Goal: Register for event/course

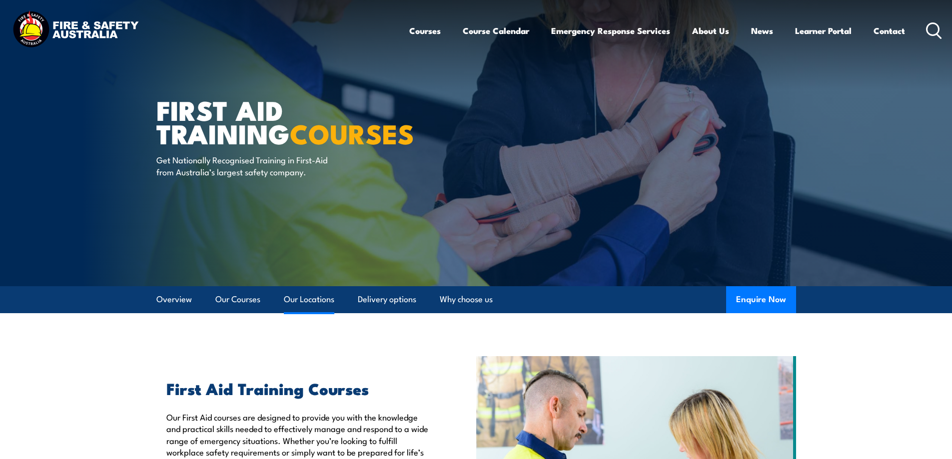
click at [326, 301] on link "Our Locations" at bounding box center [309, 299] width 50 height 26
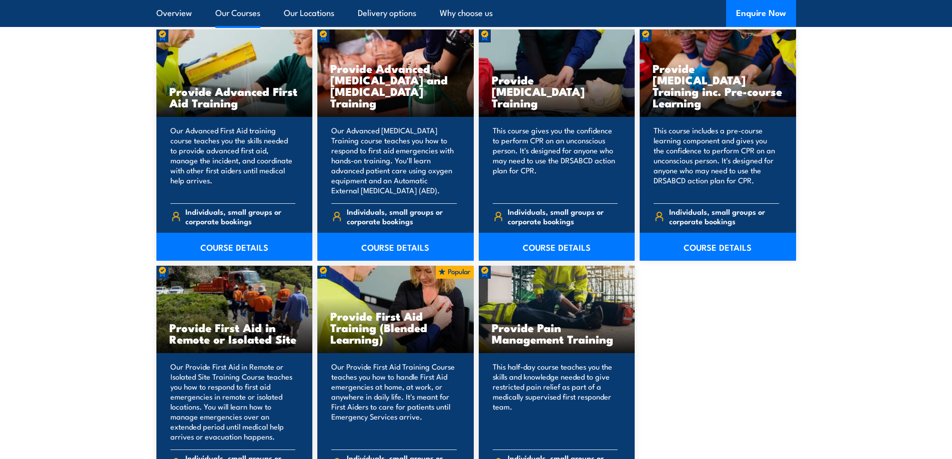
scroll to position [1279, 0]
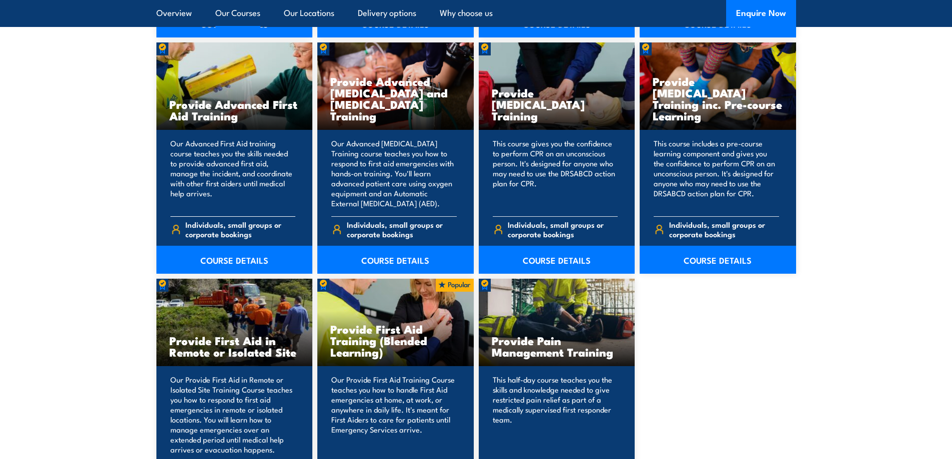
click at [227, 115] on h3 "Provide Advanced First Aid Training" at bounding box center [234, 109] width 130 height 23
click at [249, 262] on link "COURSE DETAILS" at bounding box center [234, 260] width 156 height 28
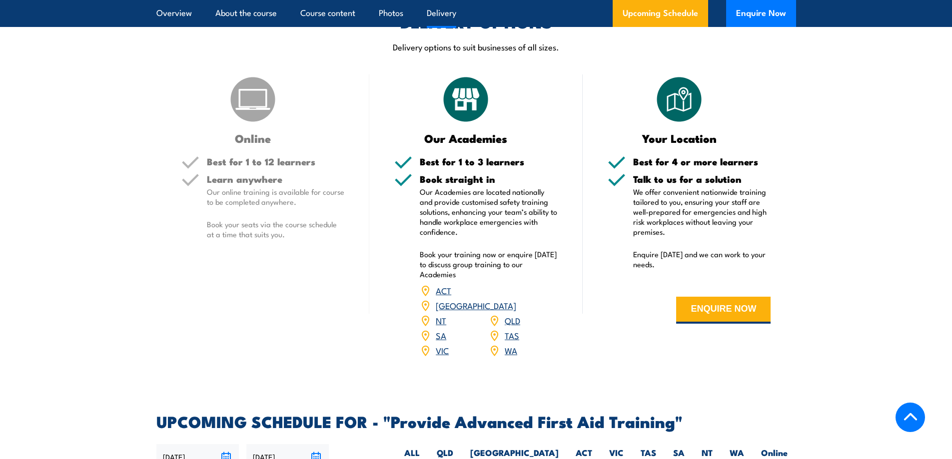
scroll to position [1199, 0]
click at [621, 447] on label "VIC" at bounding box center [615, 456] width 31 height 19
click at [623, 447] on input "VIC" at bounding box center [626, 450] width 6 height 6
radio input "true"
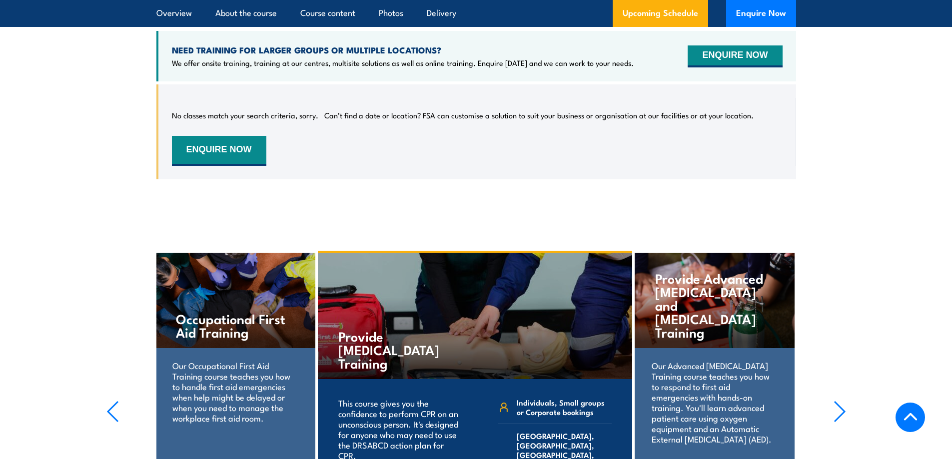
scroll to position [1686, 0]
